Goal: Information Seeking & Learning: Learn about a topic

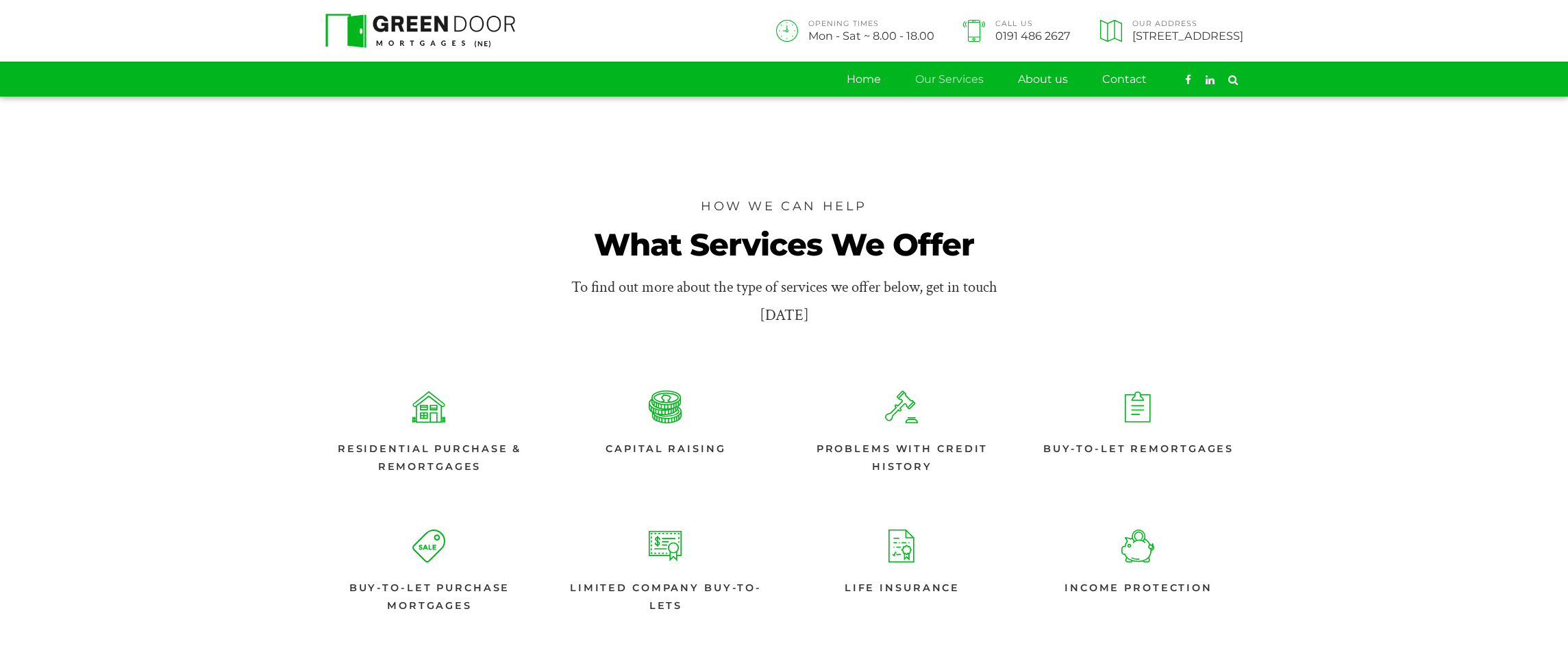
click at [453, 29] on img at bounding box center [421, 31] width 190 height 34
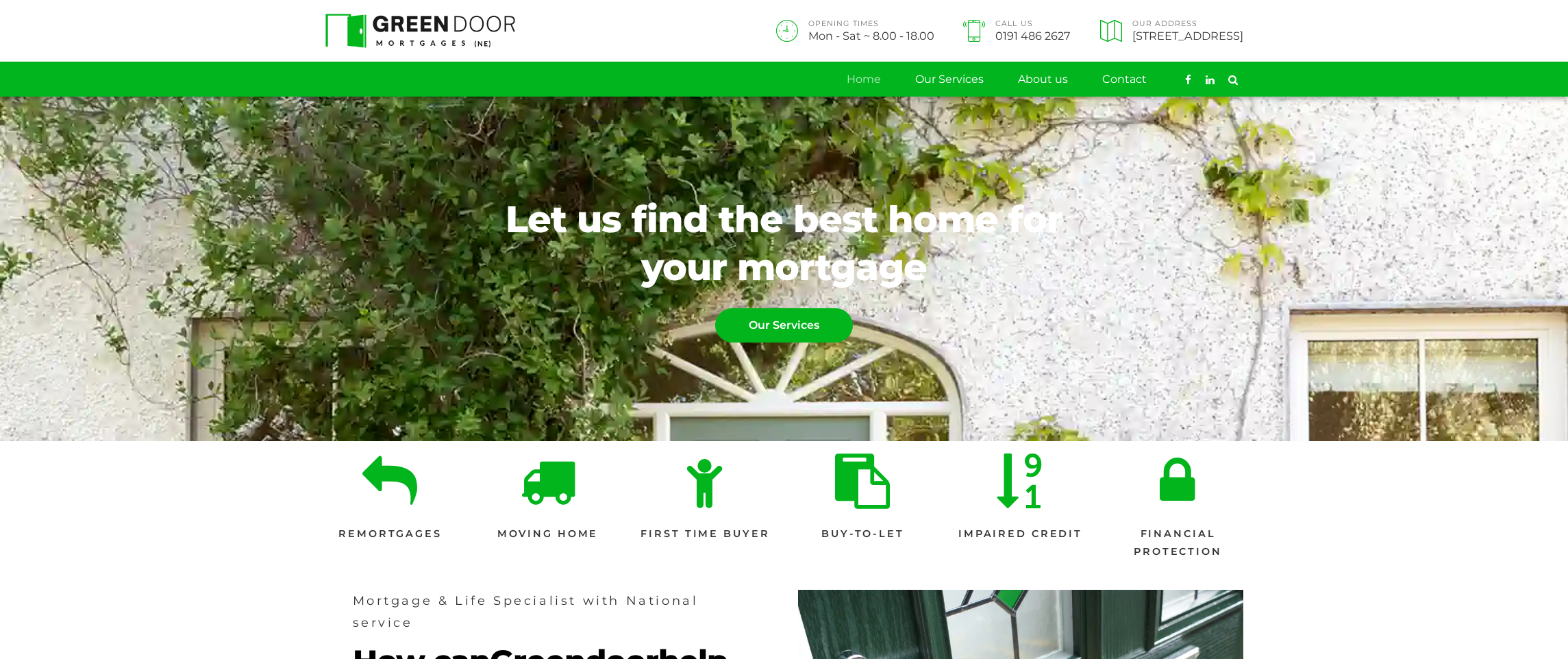
click at [1428, 568] on section "Remortgages Moving Home First Time Buyer Buy-to-let Impaired Credit Financial P…" at bounding box center [784, 509] width 1568 height 136
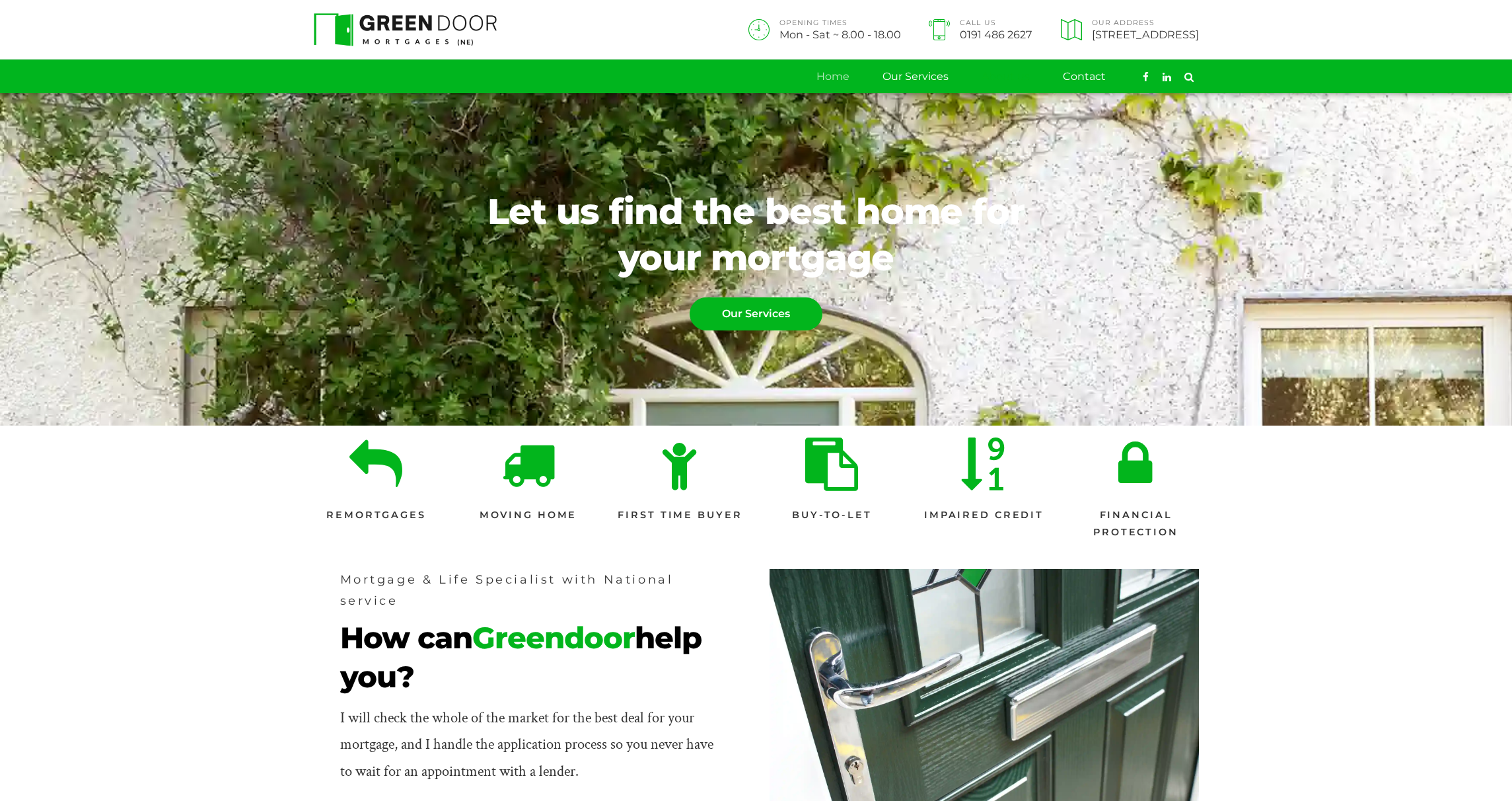
click at [998, 78] on link "About us" at bounding box center [1005, 77] width 48 height 33
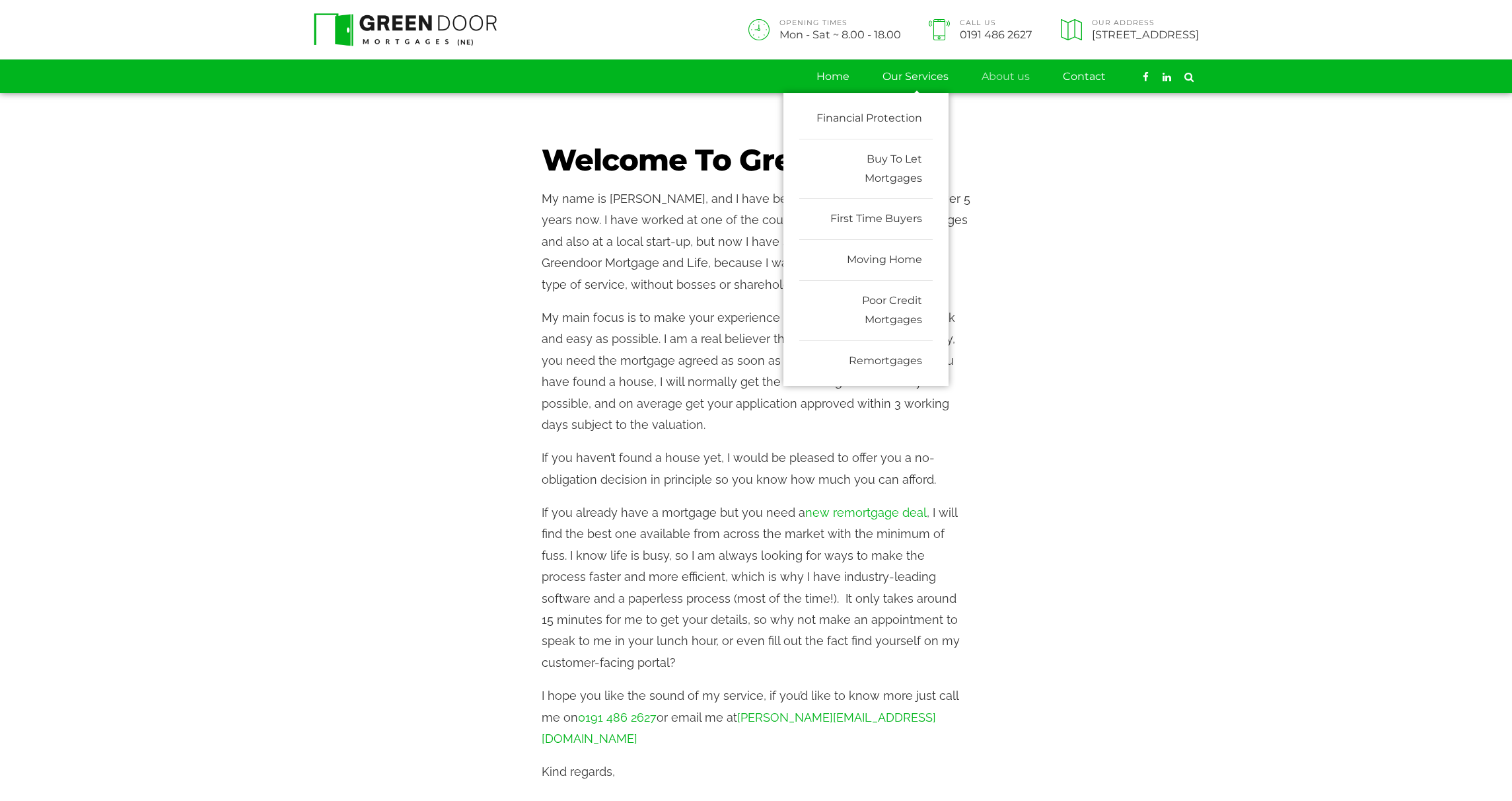
click at [923, 83] on link "Our Services" at bounding box center [915, 77] width 66 height 33
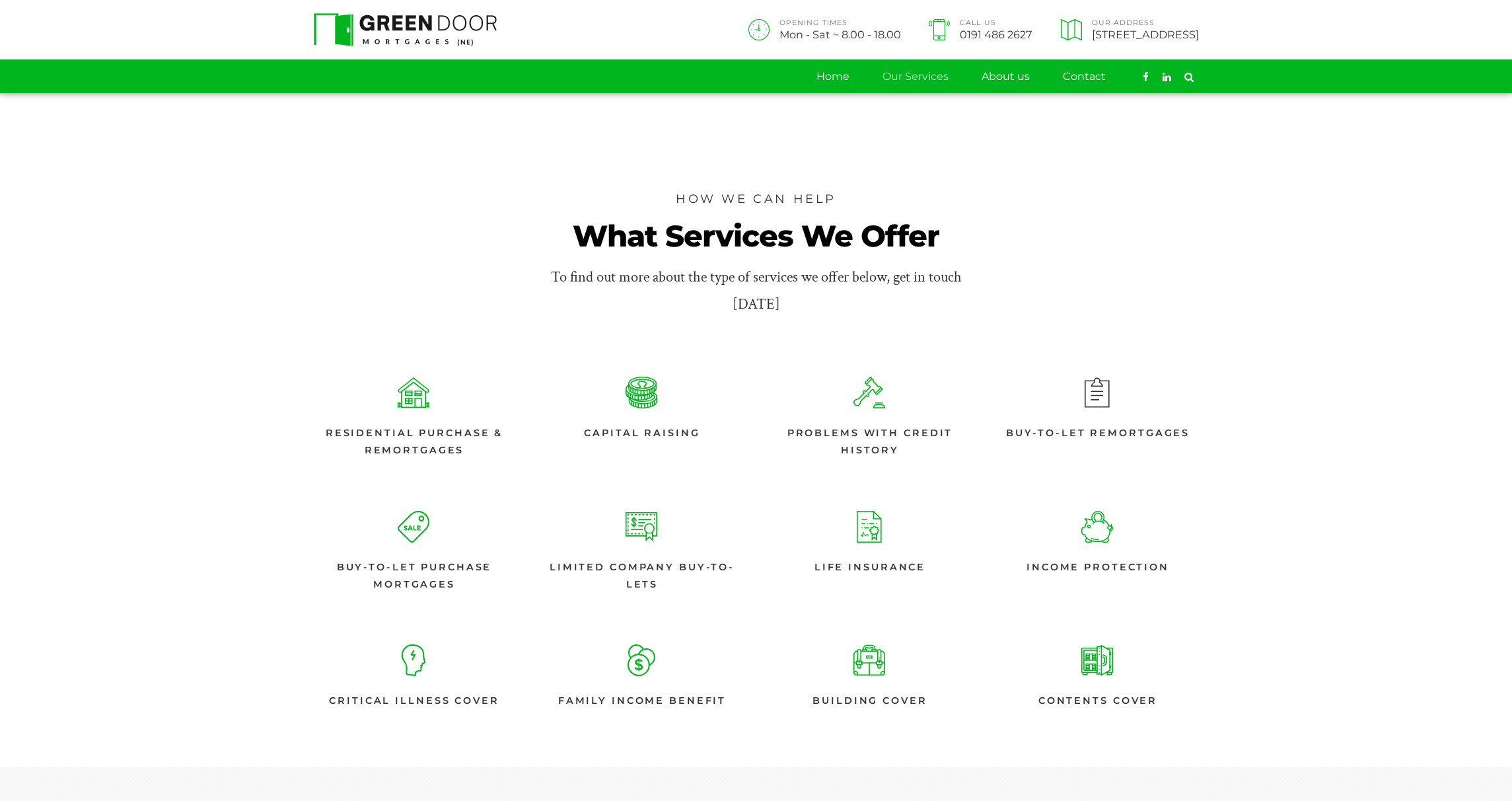
click at [1107, 405] on span at bounding box center [1097, 392] width 29 height 32
click at [1077, 433] on span "Buy-to-let Remortgages" at bounding box center [1097, 433] width 183 height 17
click at [1091, 390] on span at bounding box center [1097, 392] width 29 height 32
click at [866, 408] on link at bounding box center [870, 392] width 36 height 32
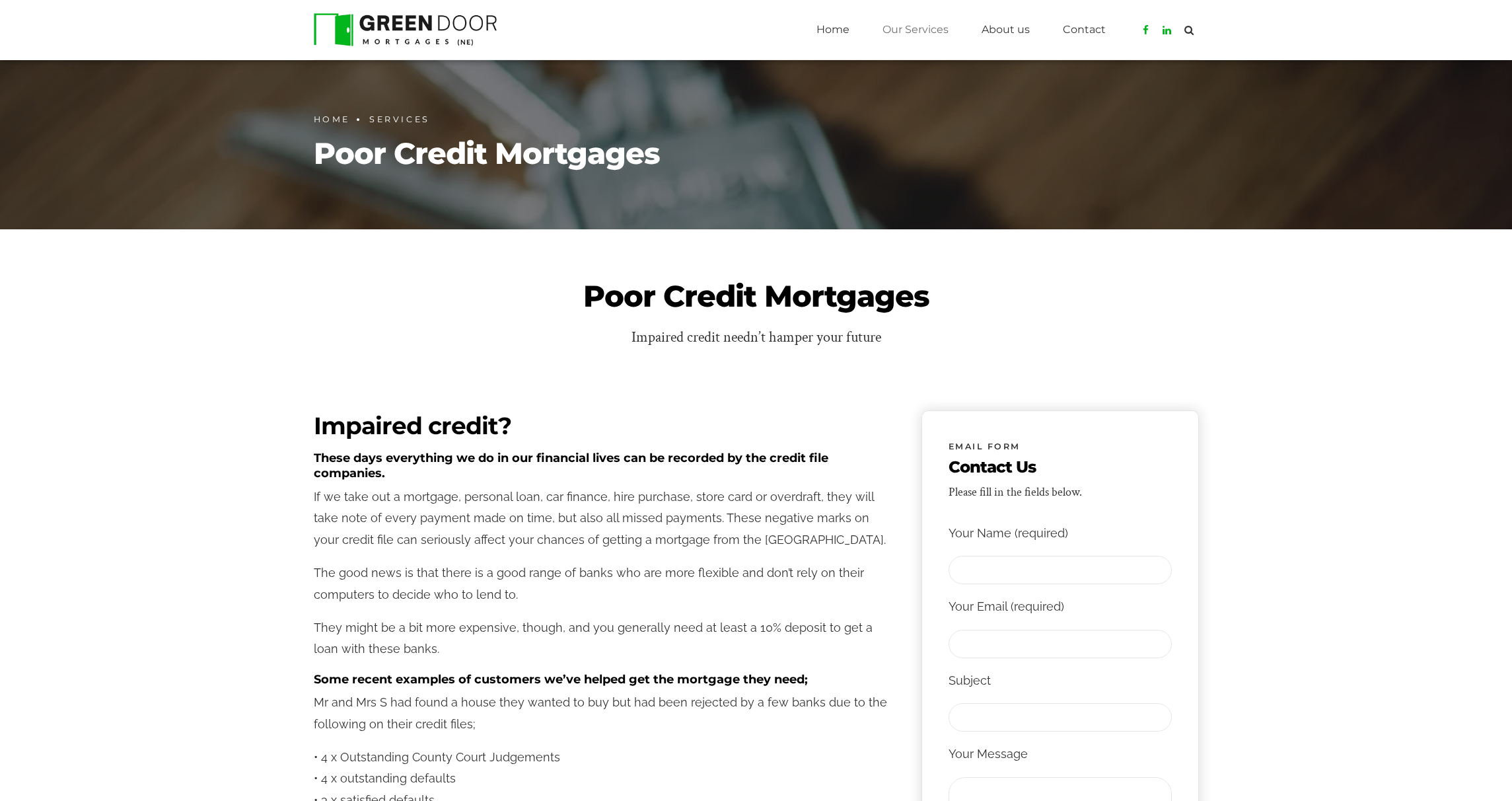
click at [468, 29] on img at bounding box center [406, 30] width 183 height 33
